Goal: Use online tool/utility: Utilize a website feature to perform a specific function

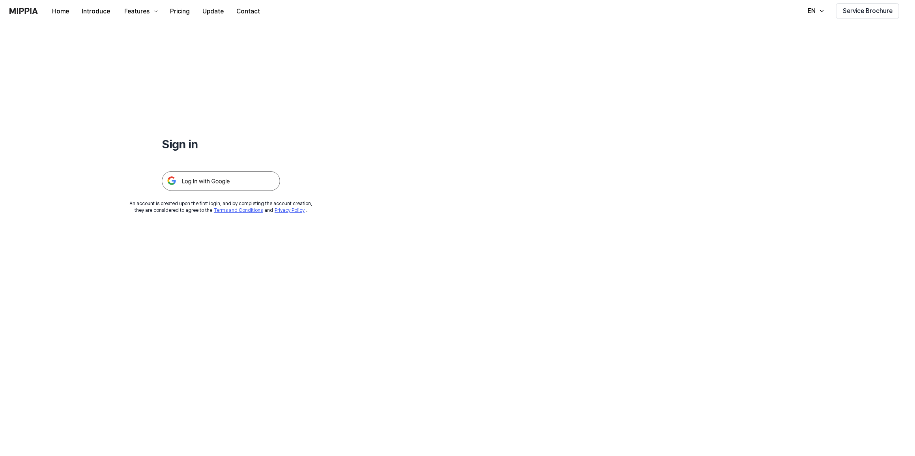
click at [237, 185] on img at bounding box center [221, 181] width 118 height 20
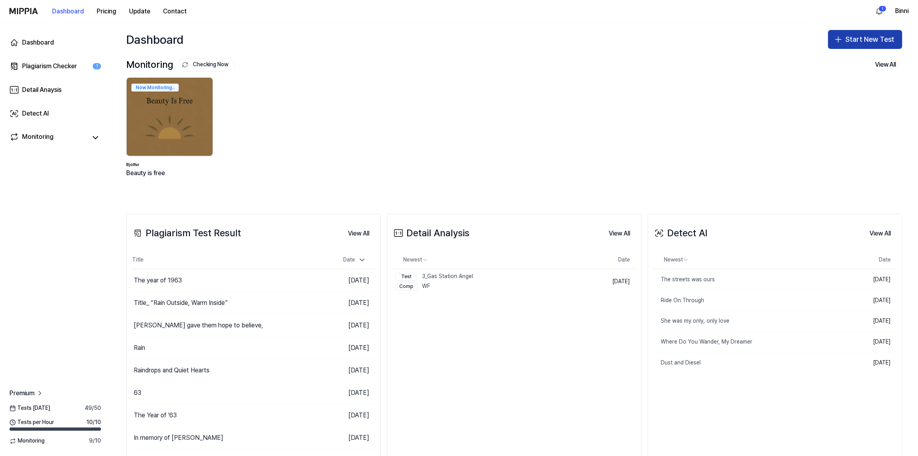
click at [841, 43] on icon "button" at bounding box center [837, 39] width 9 height 9
click at [845, 61] on div "Plagiarism test" at bounding box center [843, 61] width 36 height 8
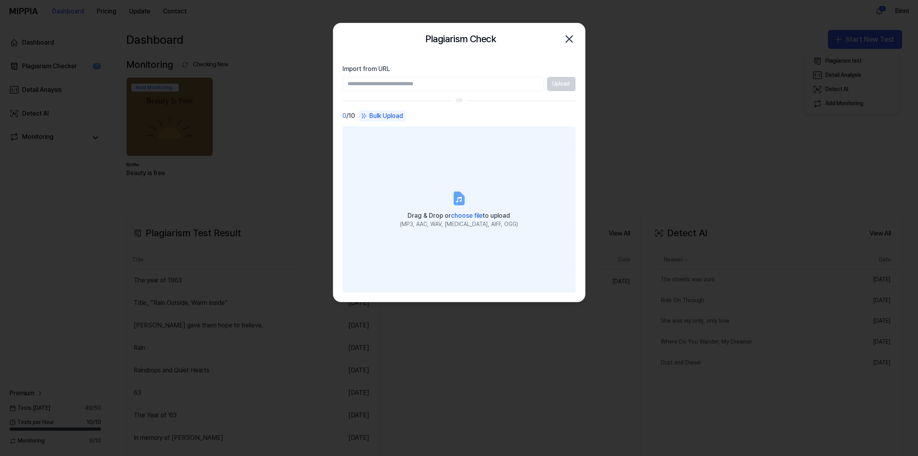
click at [479, 205] on label "Drag & Drop or choose file to upload (MP3, AAC, WAV, FLAC, AIFF, OGG)" at bounding box center [459, 210] width 233 height 166
click at [0, 0] on input "Drag & Drop or choose file to upload (MP3, AAC, WAV, FLAC, AIFF, OGG)" at bounding box center [0, 0] width 0 height 0
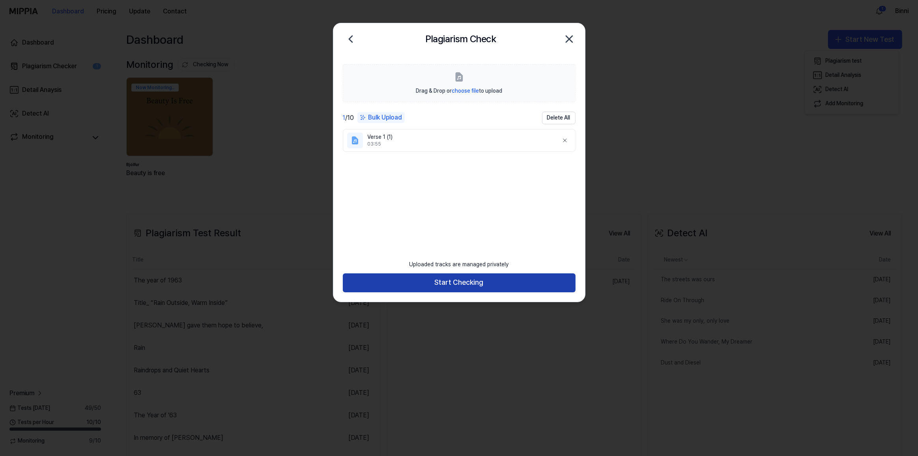
click at [484, 283] on button "Start Checking" at bounding box center [459, 282] width 233 height 19
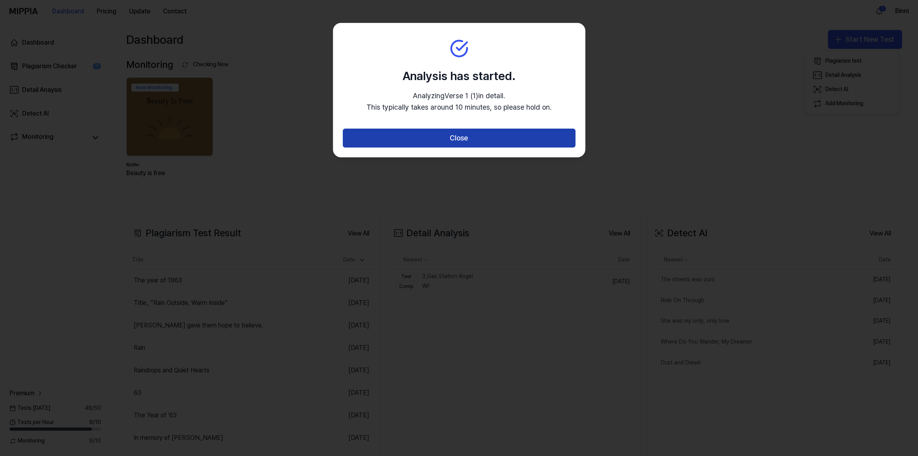
click at [456, 144] on button "Close" at bounding box center [459, 138] width 233 height 19
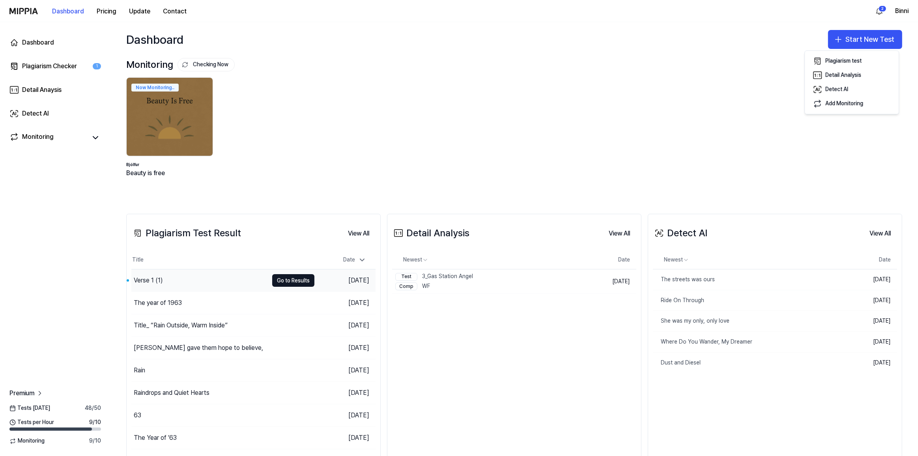
click at [212, 282] on div "Verse 1 (1)" at bounding box center [199, 280] width 137 height 22
drag, startPoint x: 153, startPoint y: 279, endPoint x: 232, endPoint y: 278, distance: 78.9
click at [232, 278] on div "Verse 1 (1)" at bounding box center [199, 280] width 137 height 22
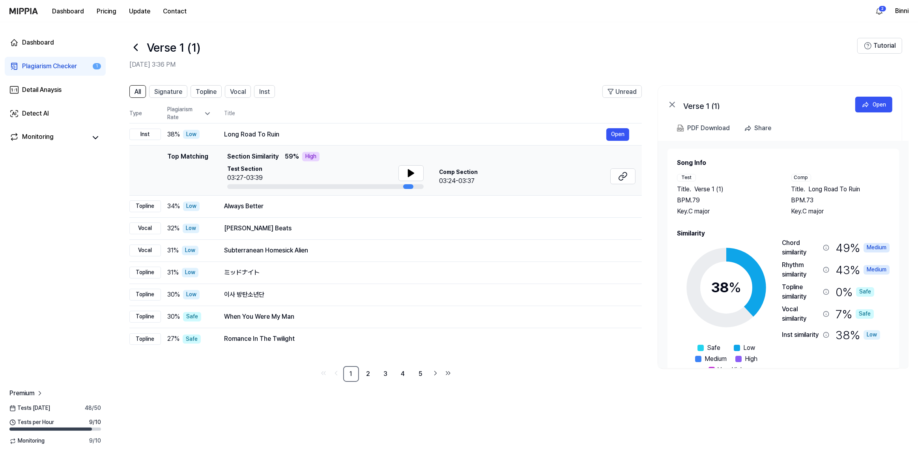
click at [232, 278] on td "ミッドナイト Open" at bounding box center [426, 273] width 430 height 22
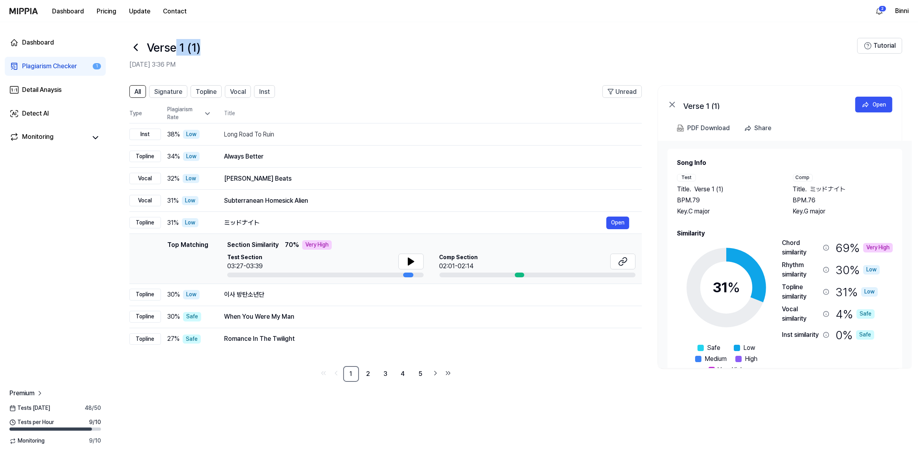
drag, startPoint x: 178, startPoint y: 45, endPoint x: 207, endPoint y: 45, distance: 28.4
click at [207, 45] on div "Verse 1 (1)" at bounding box center [493, 47] width 728 height 19
click at [208, 46] on div "Verse 1 (1)" at bounding box center [493, 47] width 728 height 19
click at [145, 48] on div "Verse 1 (1)" at bounding box center [493, 47] width 728 height 19
